Goal: Entertainment & Leisure: Consume media (video, audio)

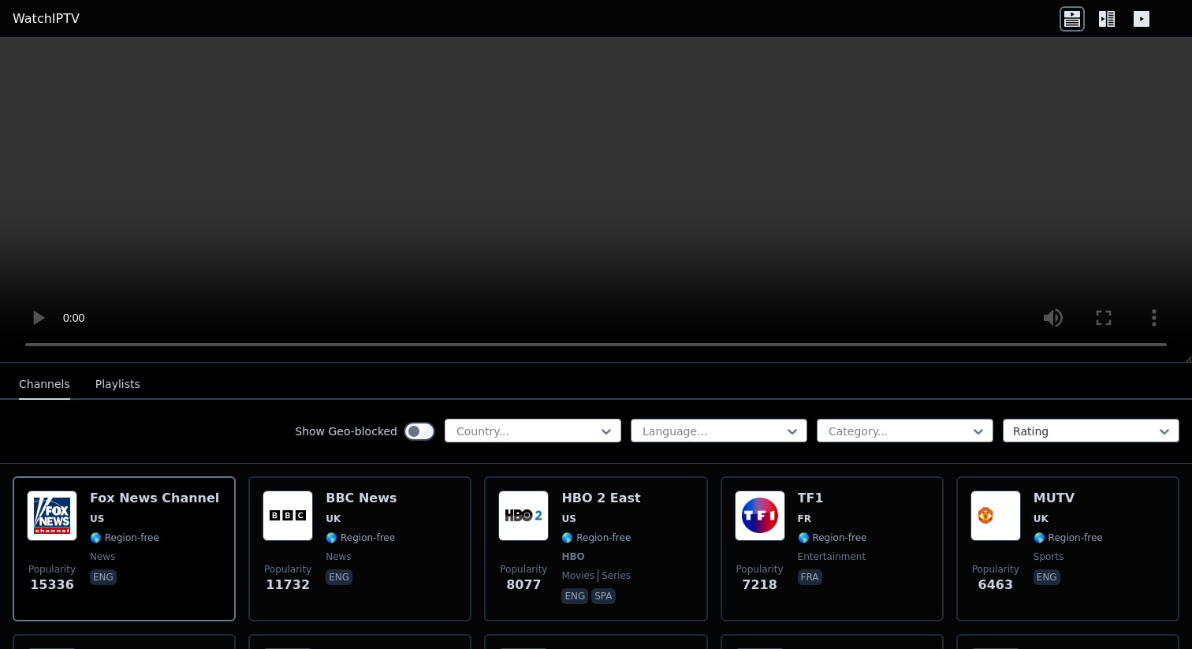
scroll to position [159, 0]
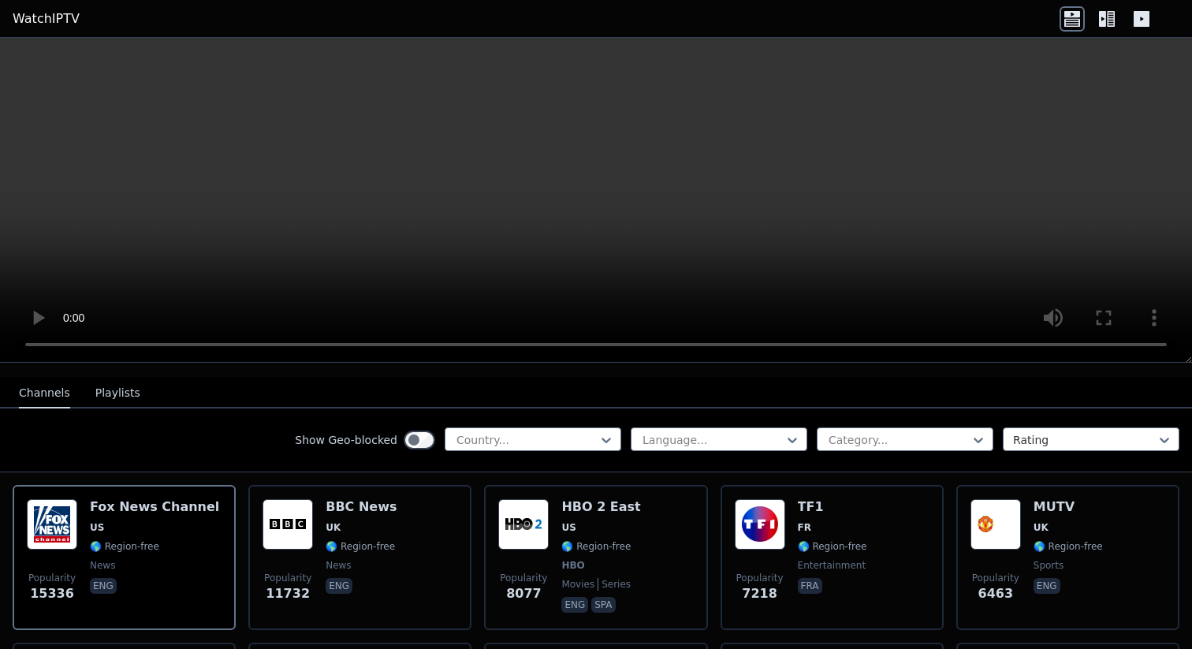
click at [107, 391] on button "Playlists" at bounding box center [117, 394] width 45 height 30
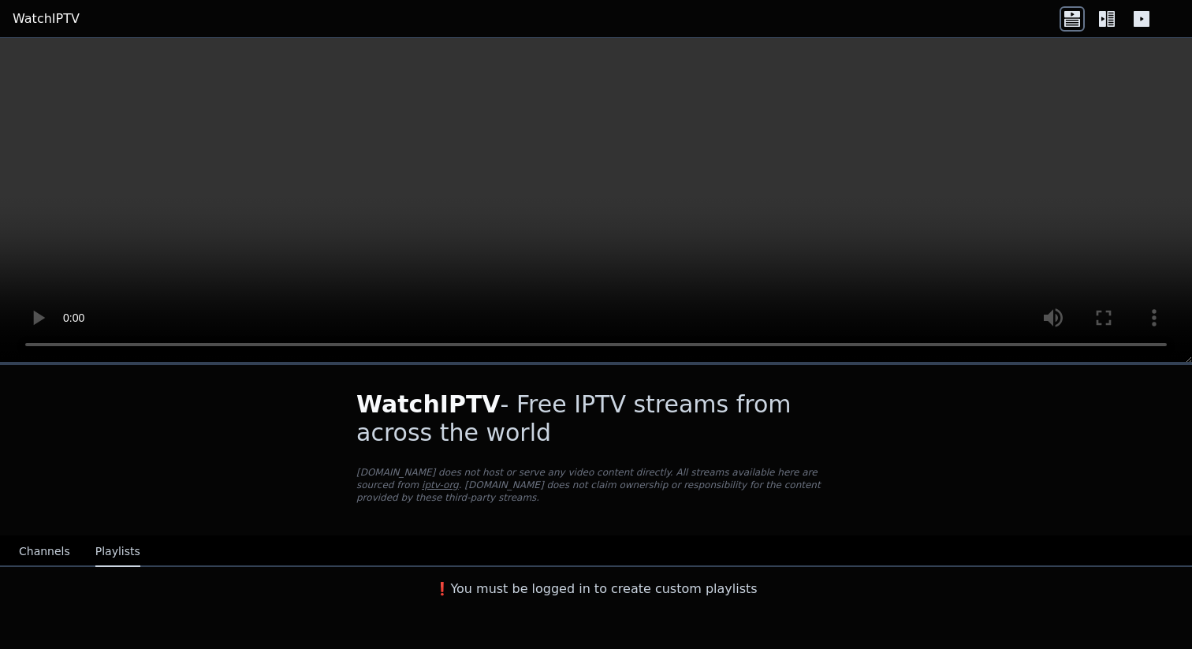
click at [46, 547] on button "Channels" at bounding box center [44, 552] width 51 height 30
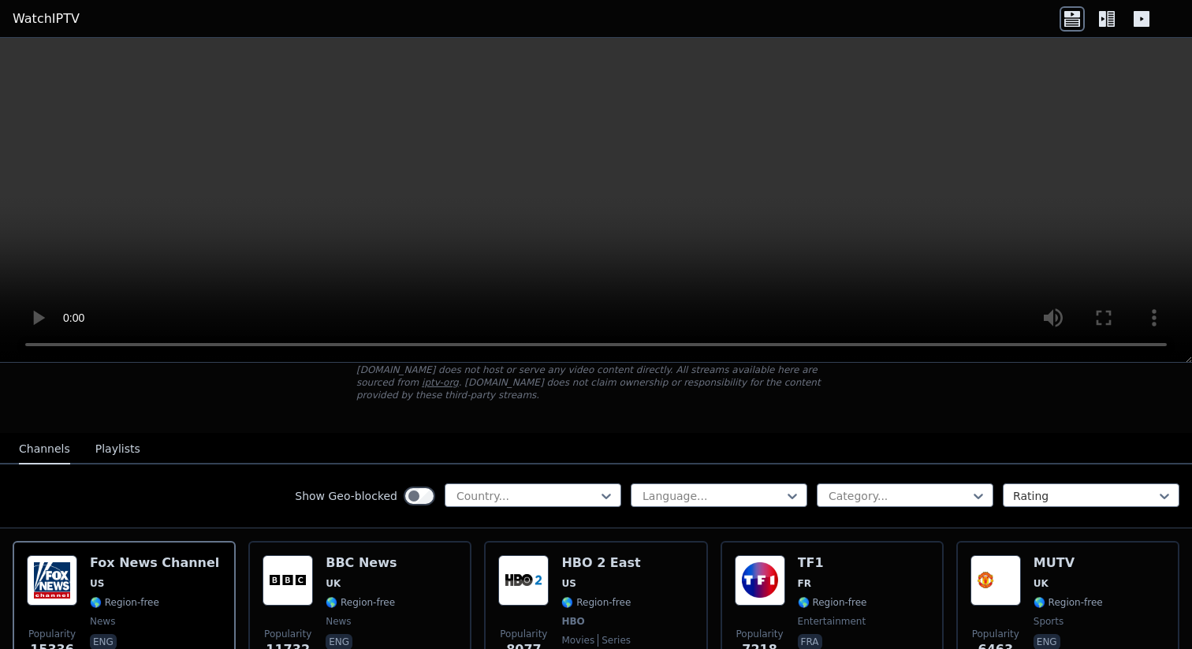
scroll to position [185, 0]
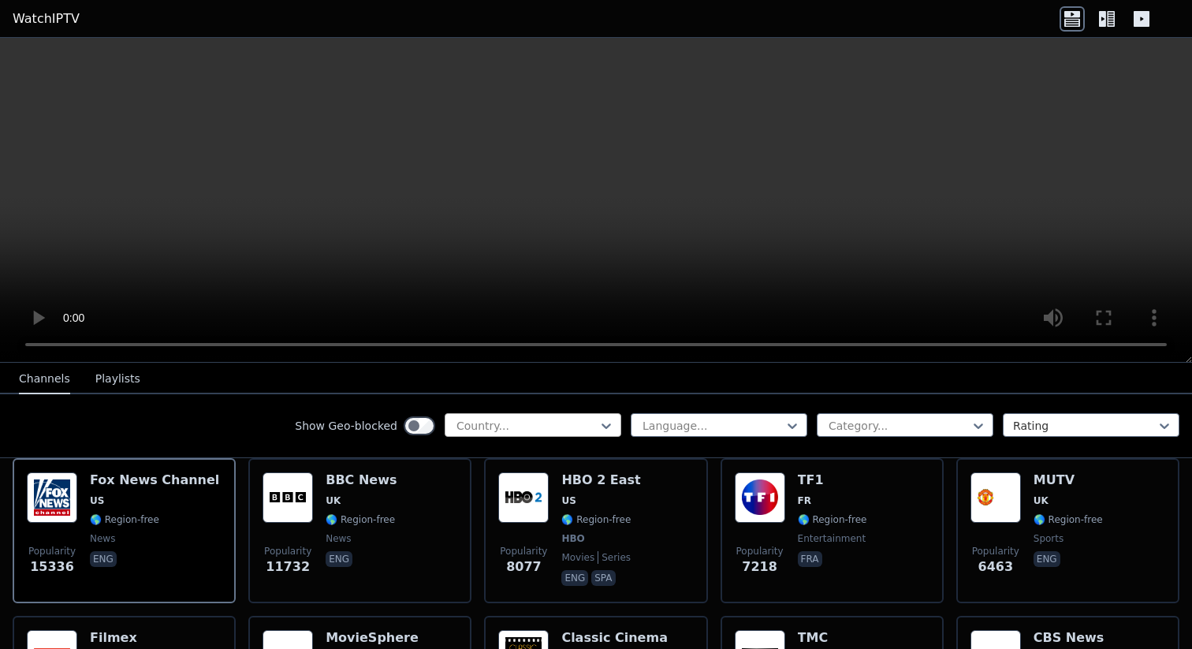
click at [584, 425] on div at bounding box center [527, 426] width 144 height 16
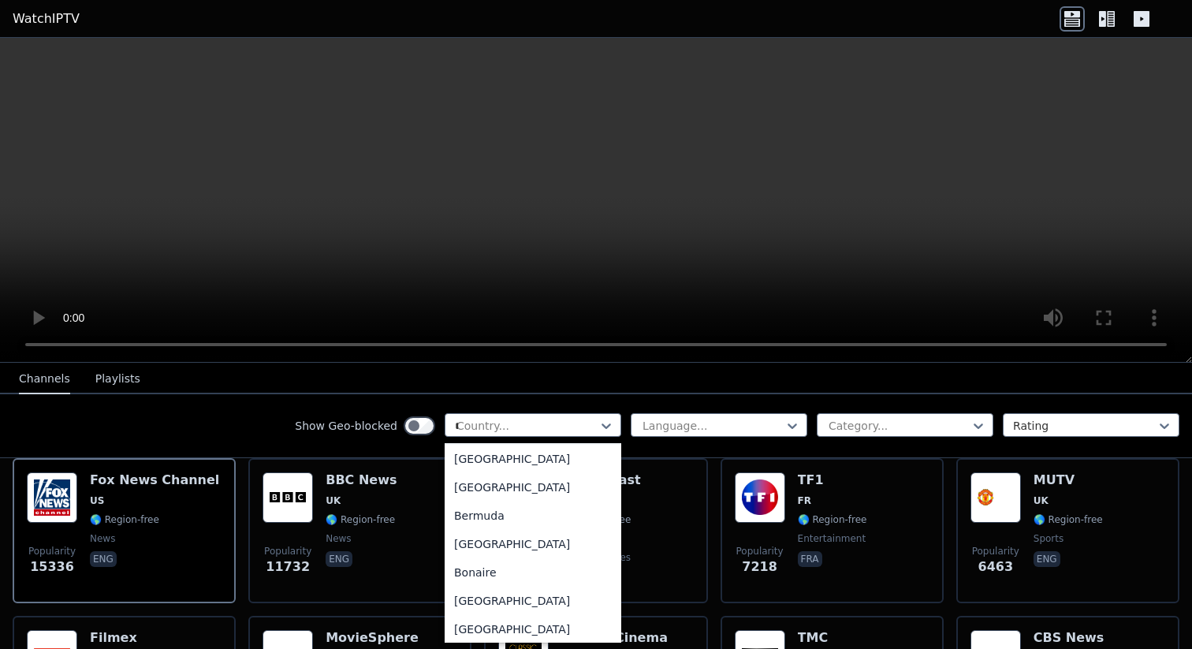
scroll to position [2, 0]
type input "***"
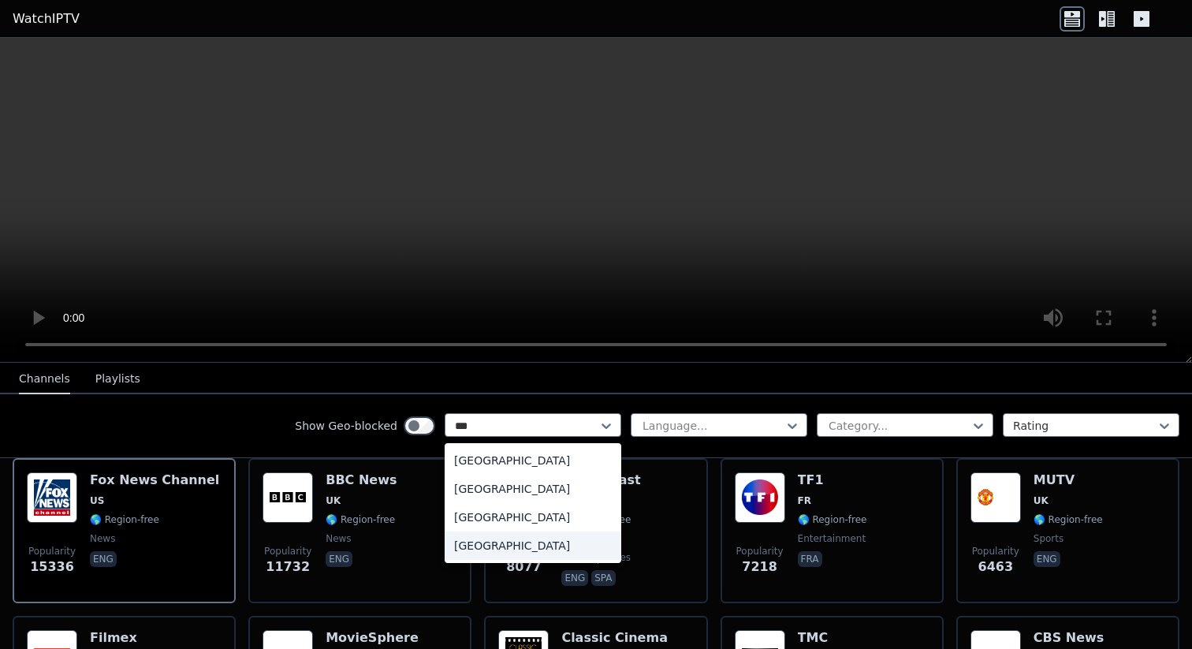
click at [497, 543] on div "[GEOGRAPHIC_DATA]" at bounding box center [533, 545] width 177 height 28
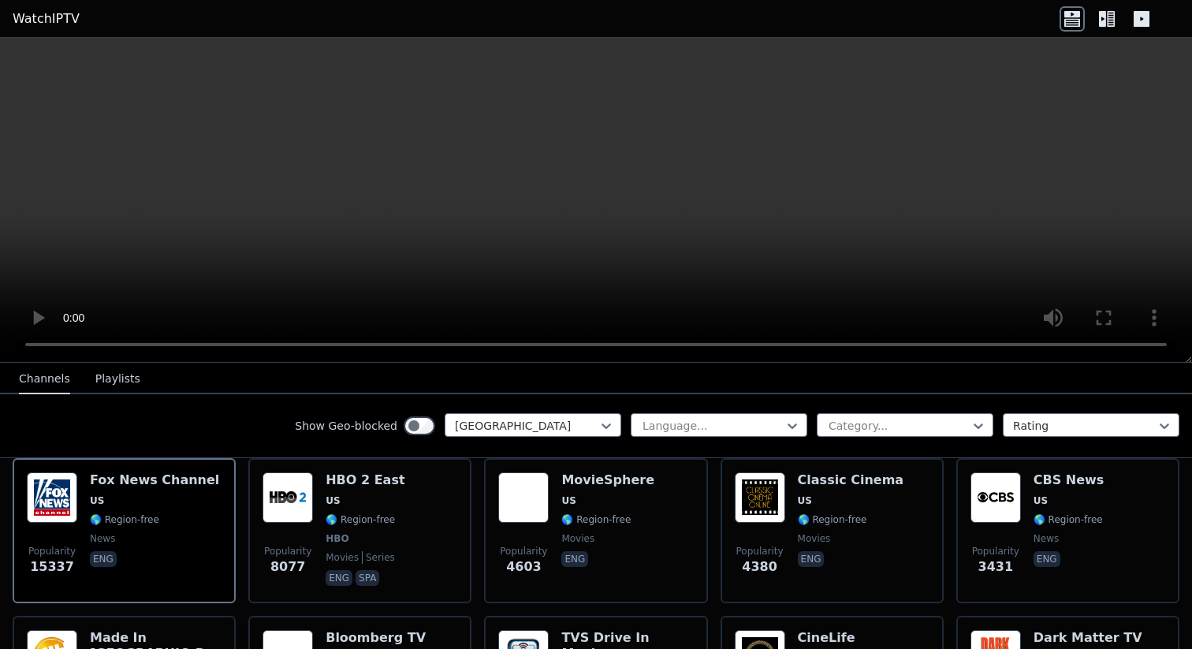
click at [233, 419] on div "Show Geo-blocked option [GEOGRAPHIC_DATA], selected. [GEOGRAPHIC_DATA] Language…" at bounding box center [596, 426] width 1192 height 64
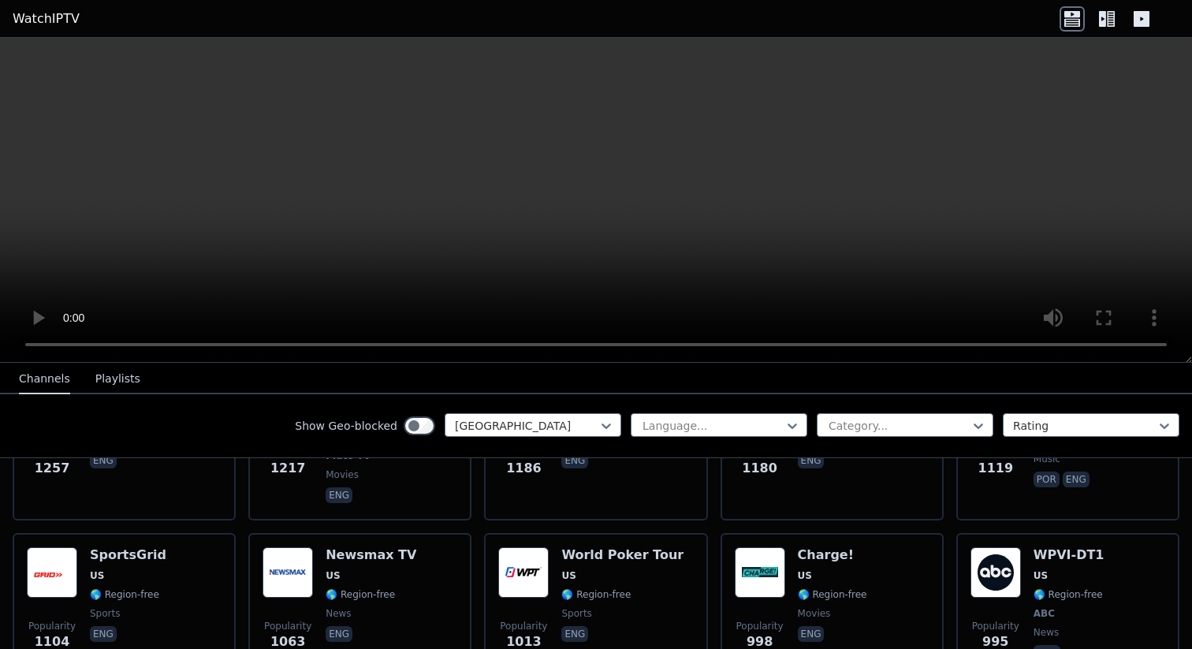
scroll to position [688, 0]
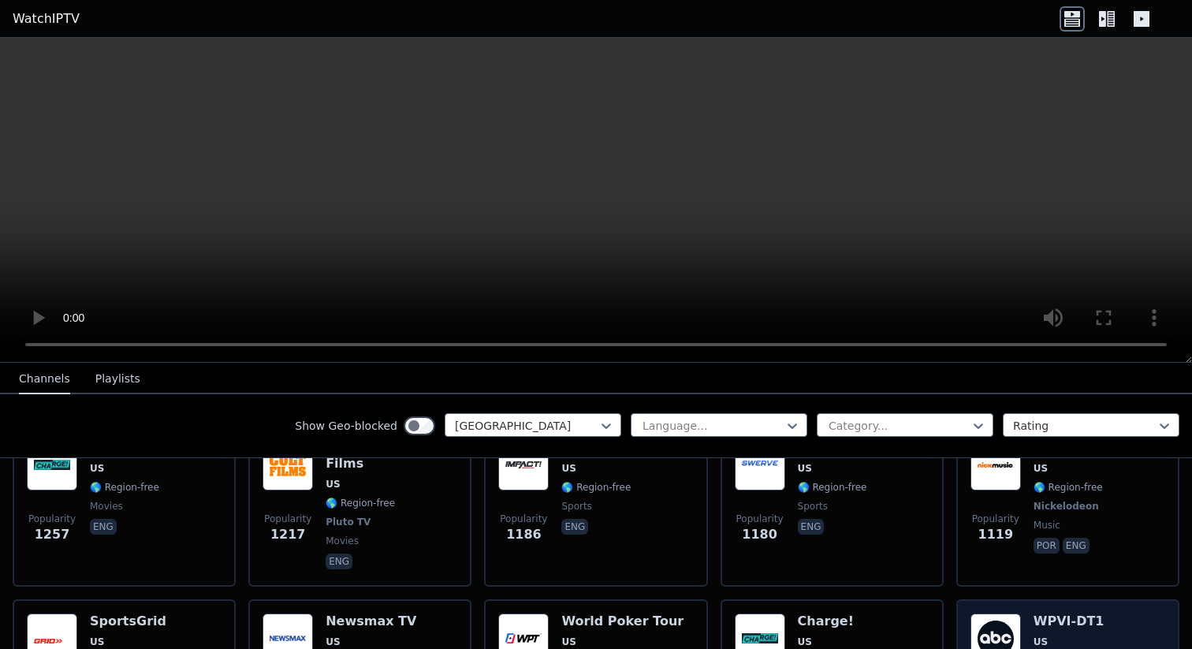
click at [1087, 613] on h6 "WPVI-DT1" at bounding box center [1069, 621] width 71 height 16
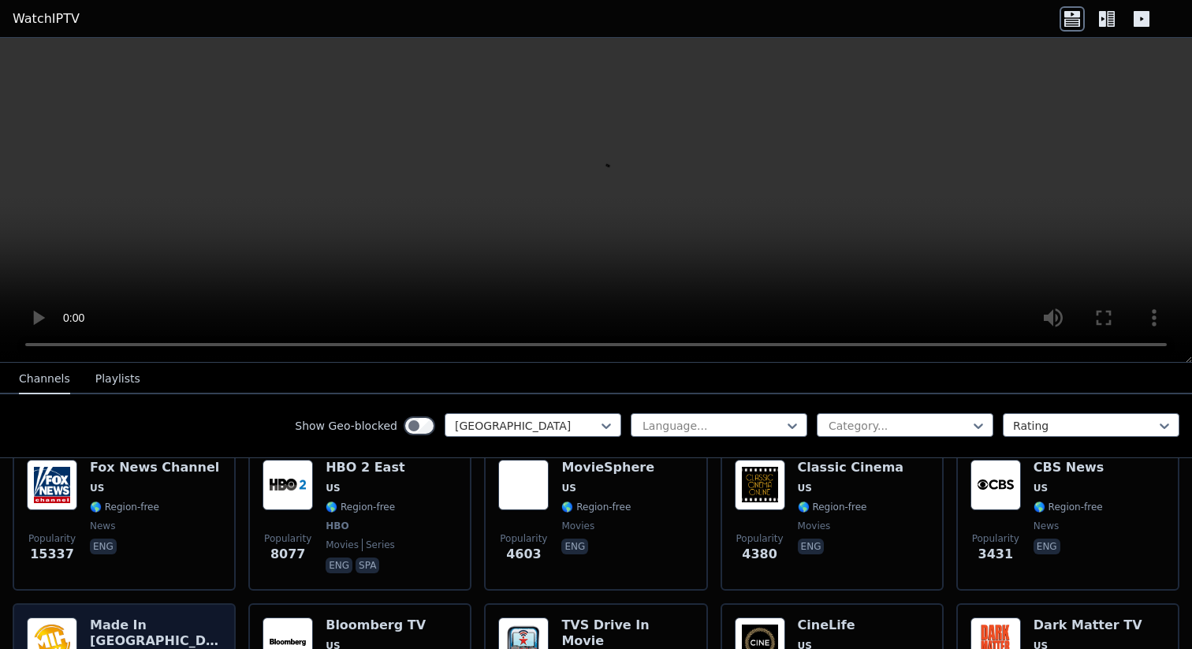
scroll to position [193, 0]
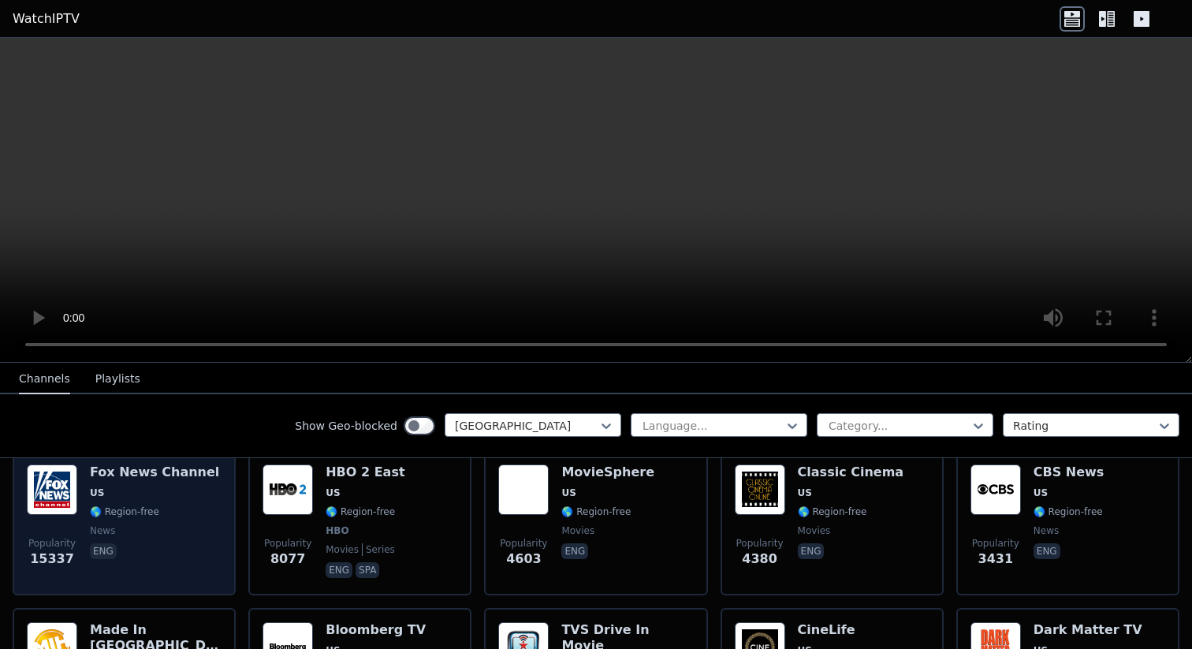
click at [194, 524] on span "news" at bounding box center [154, 530] width 129 height 13
